Goal: Transaction & Acquisition: Purchase product/service

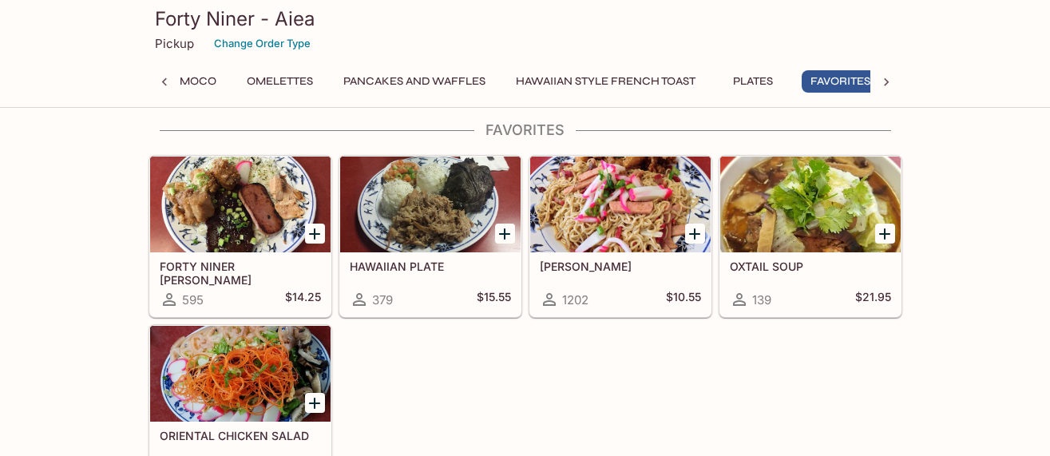
scroll to position [0, 367]
click at [264, 256] on div "FORTY NINER [PERSON_NAME] 595 $14.25" at bounding box center [240, 284] width 180 height 64
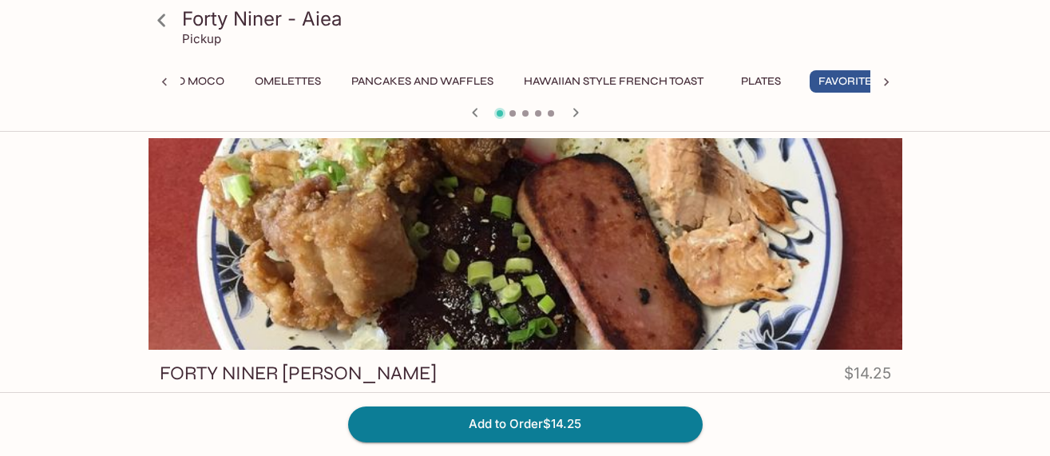
scroll to position [0, 367]
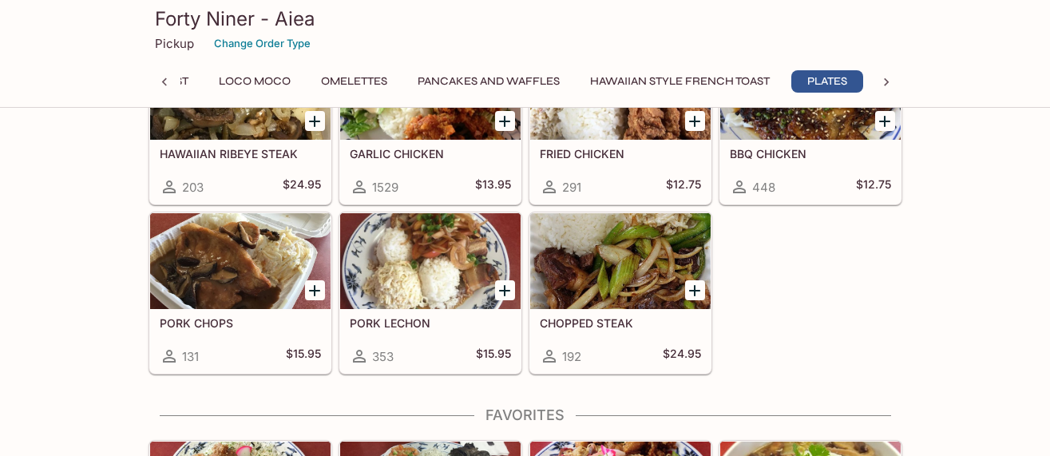
scroll to position [2715, 0]
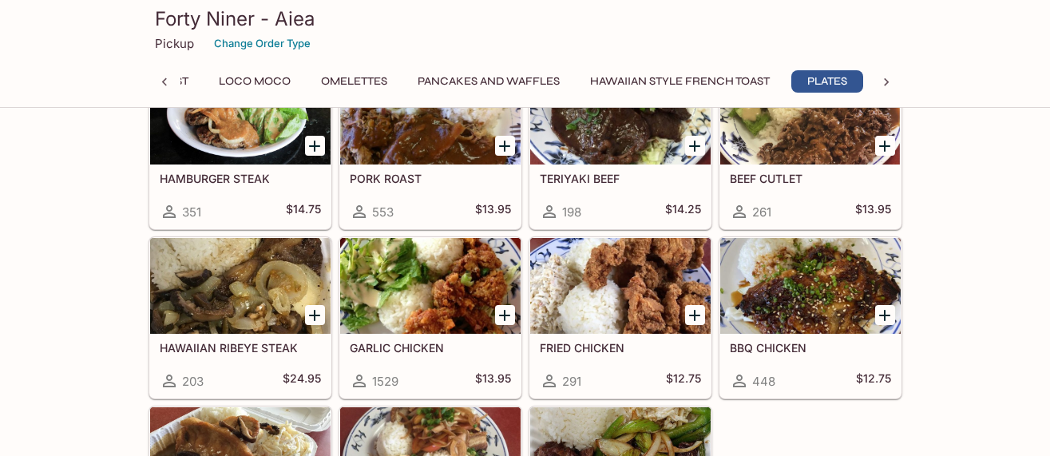
click at [258, 137] on div at bounding box center [240, 117] width 180 height 96
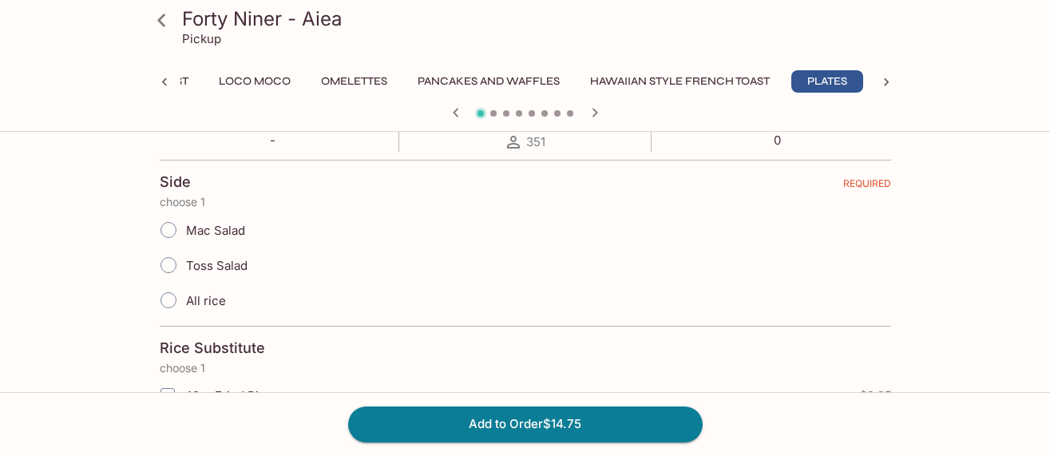
click at [896, 306] on div "HAMBURGER STEAK $14.75 2 homemade burgers smothered with grilled onions and gra…" at bounding box center [526, 383] width 754 height 706
